Goal: Transaction & Acquisition: Purchase product/service

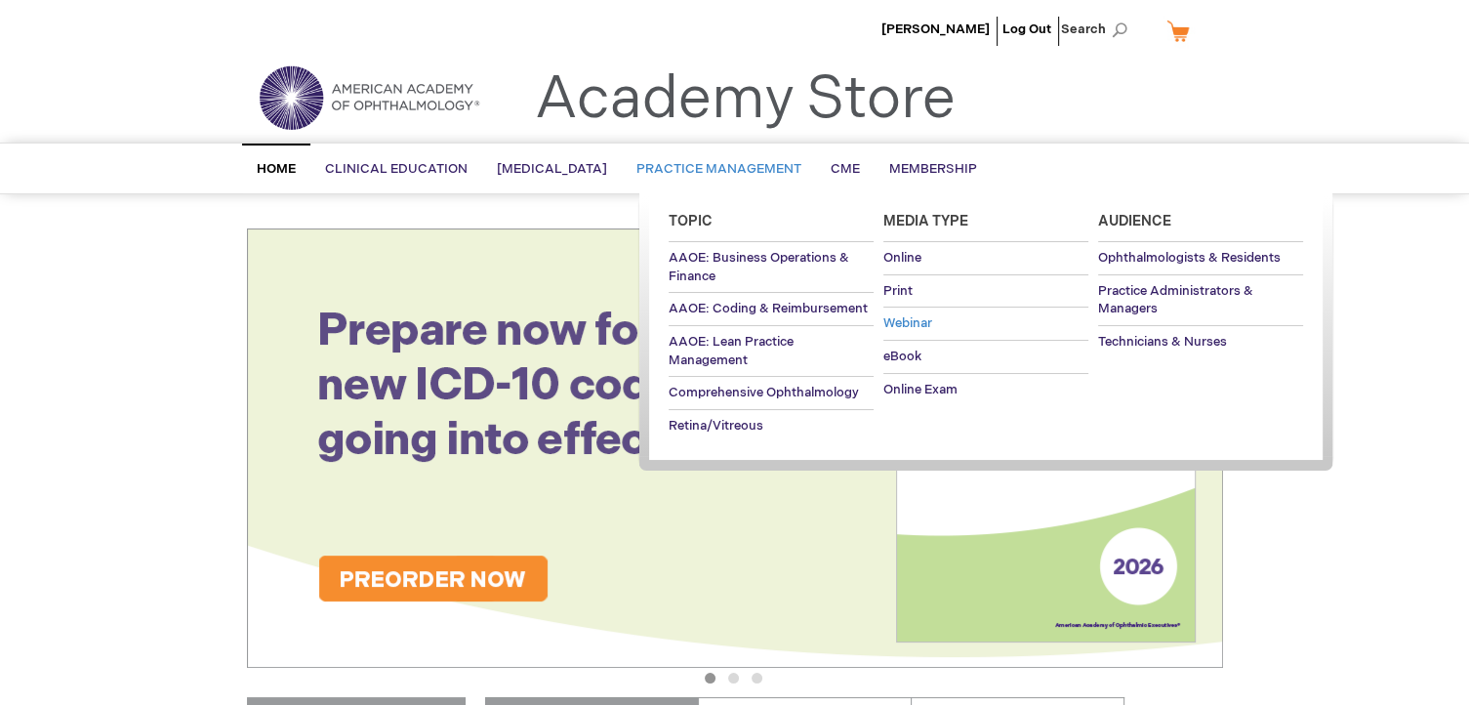
type input "wevans"
click at [921, 321] on span "Webinar" at bounding box center [907, 323] width 49 height 16
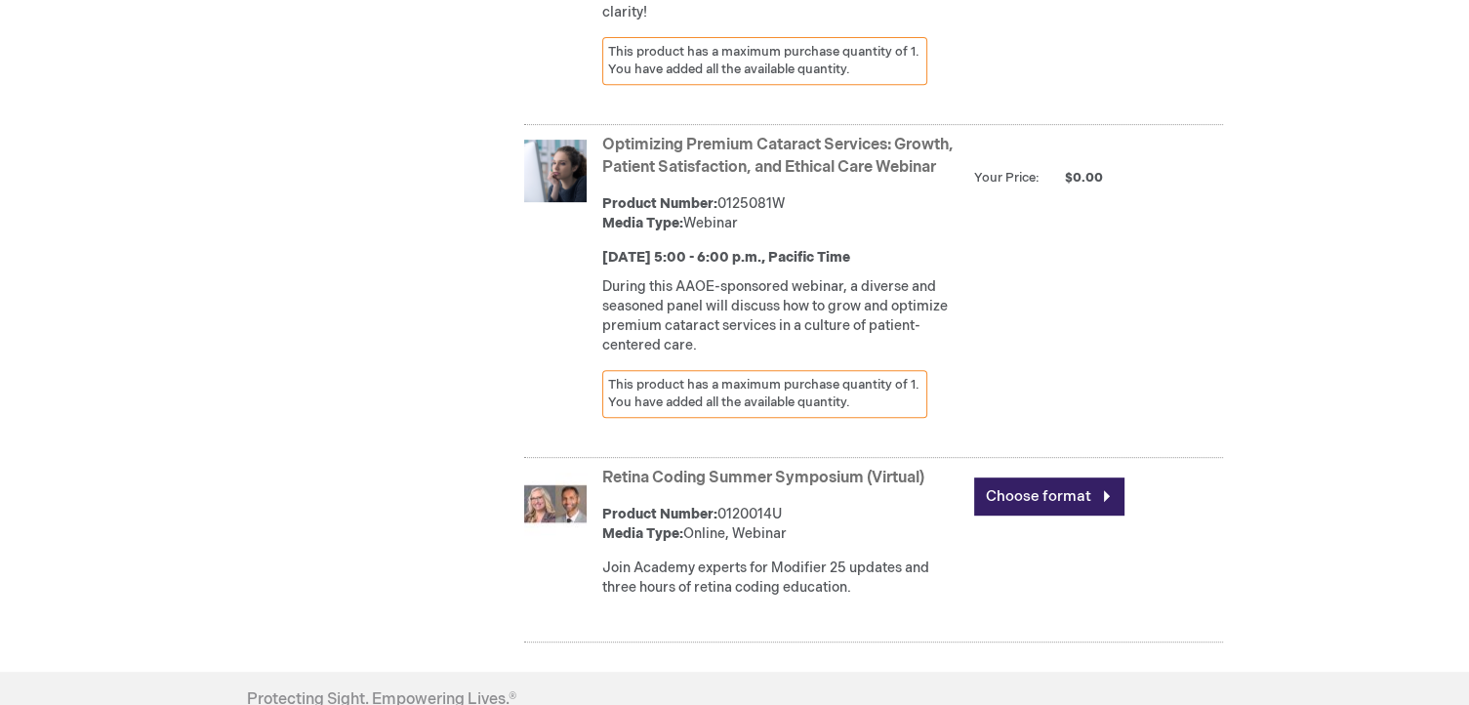
scroll to position [879, 0]
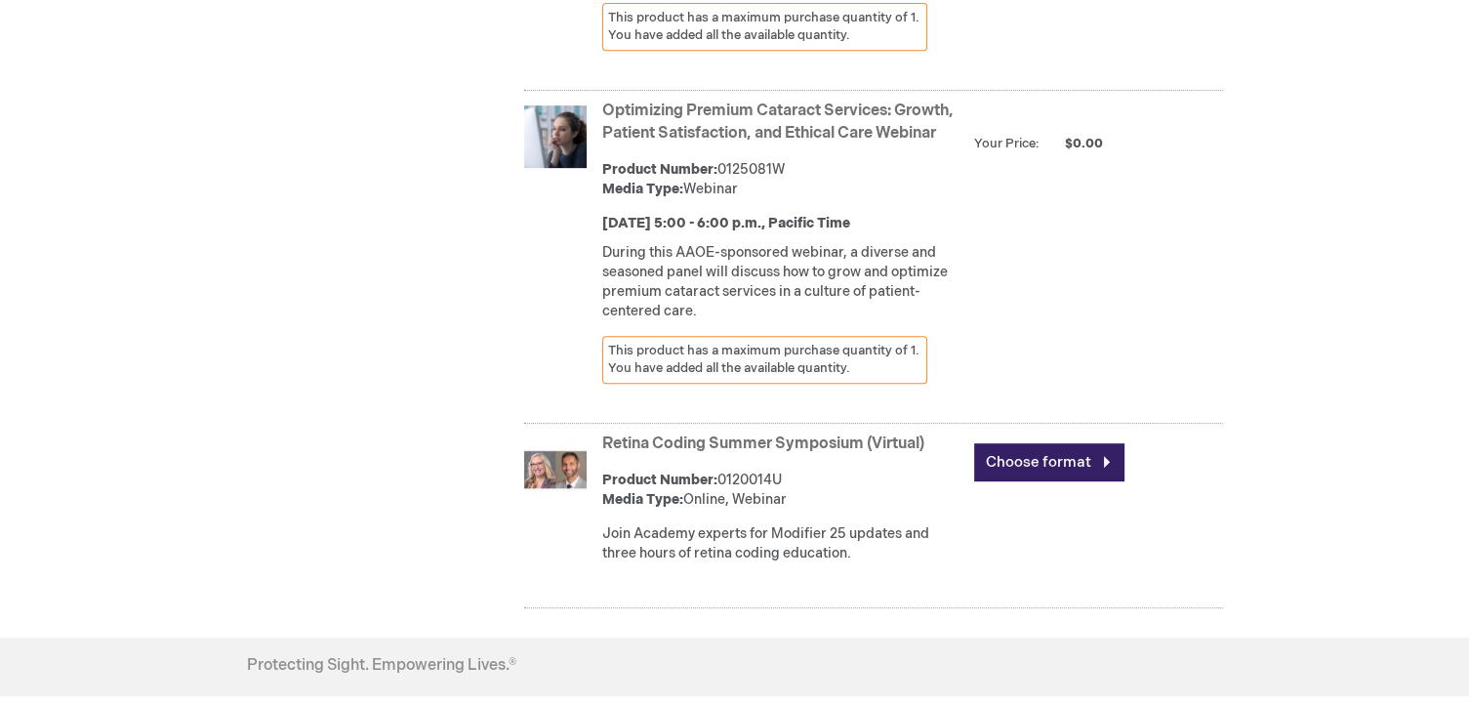
type input "wevans"
click at [660, 143] on link "Optimizing Premium Cataract Services: Growth, Patient Satisfaction, and Ethical…" at bounding box center [777, 122] width 351 height 41
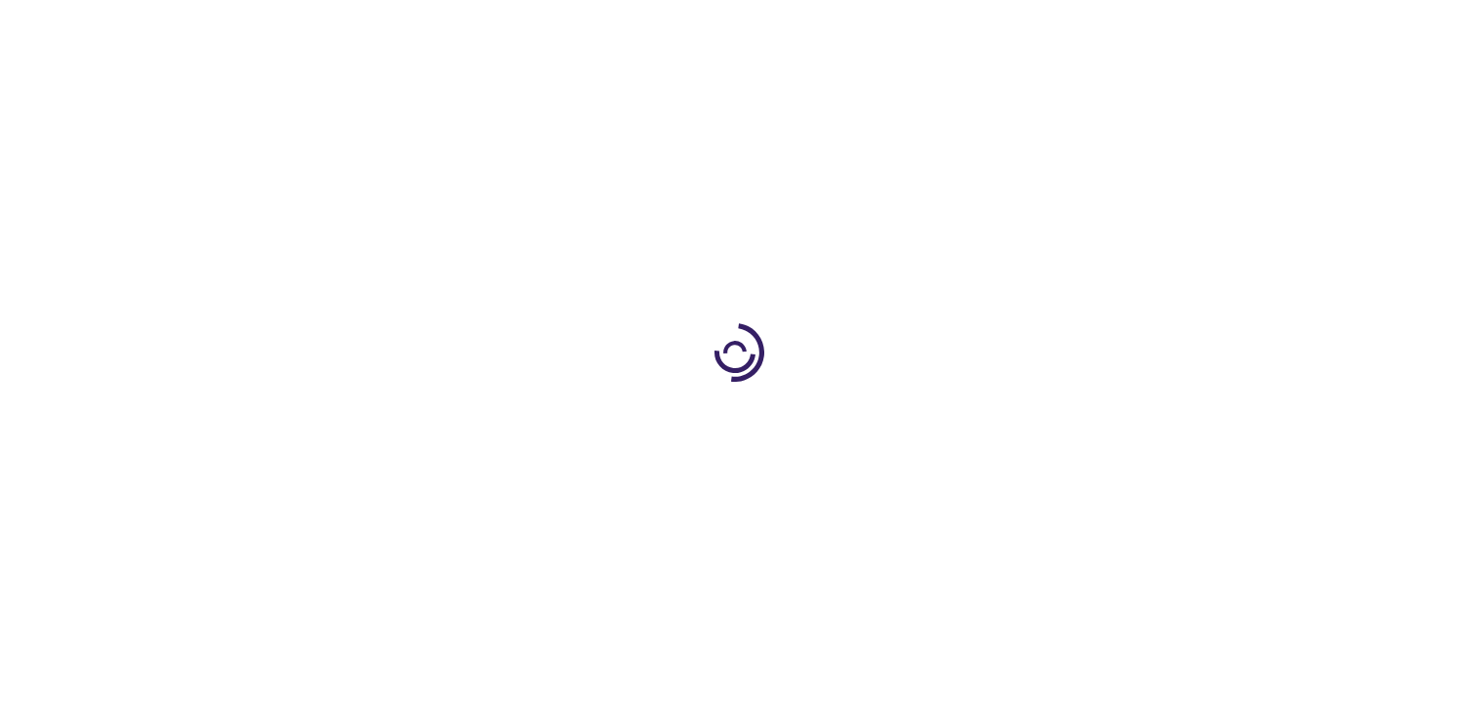
type input "0"
